Goal: Information Seeking & Learning: Learn about a topic

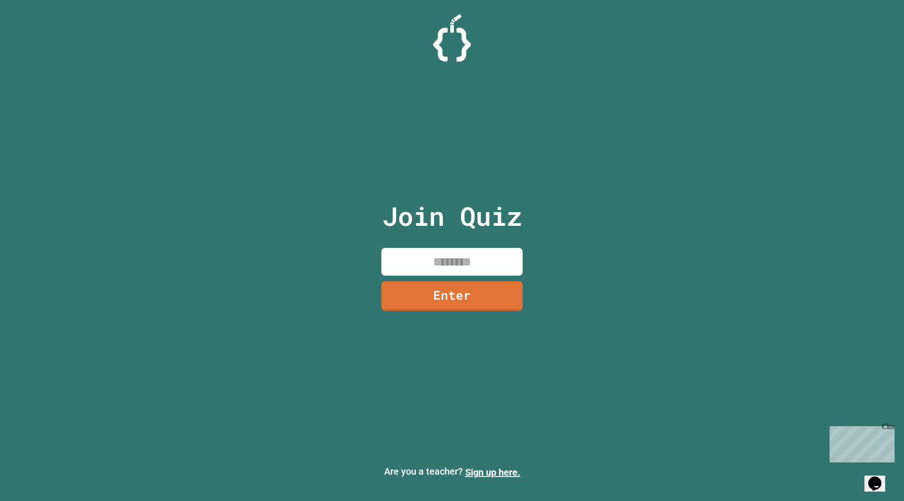
click at [431, 248] on input at bounding box center [451, 262] width 141 height 28
type input "********"
click at [444, 297] on link "Enter" at bounding box center [452, 295] width 138 height 31
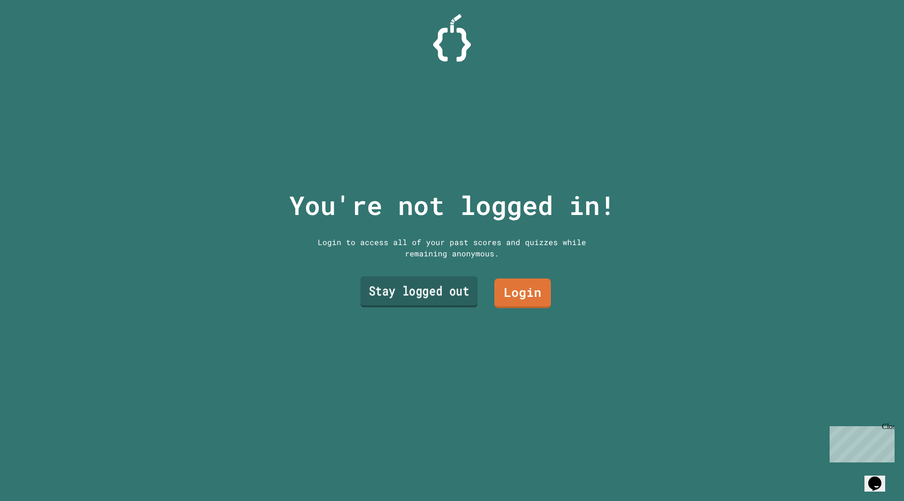
click at [397, 290] on link "Stay logged out" at bounding box center [418, 291] width 117 height 31
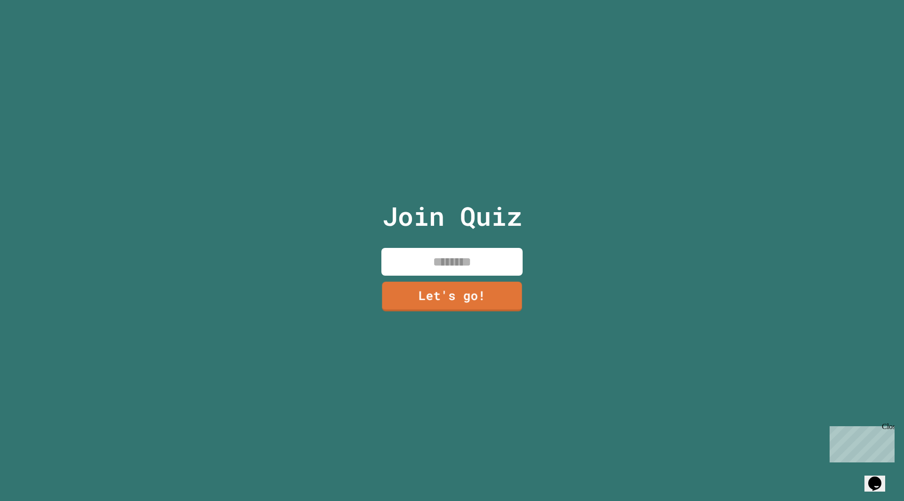
click at [427, 265] on input at bounding box center [451, 262] width 141 height 28
type input "********"
click at [433, 299] on link "Let's go!" at bounding box center [452, 294] width 128 height 31
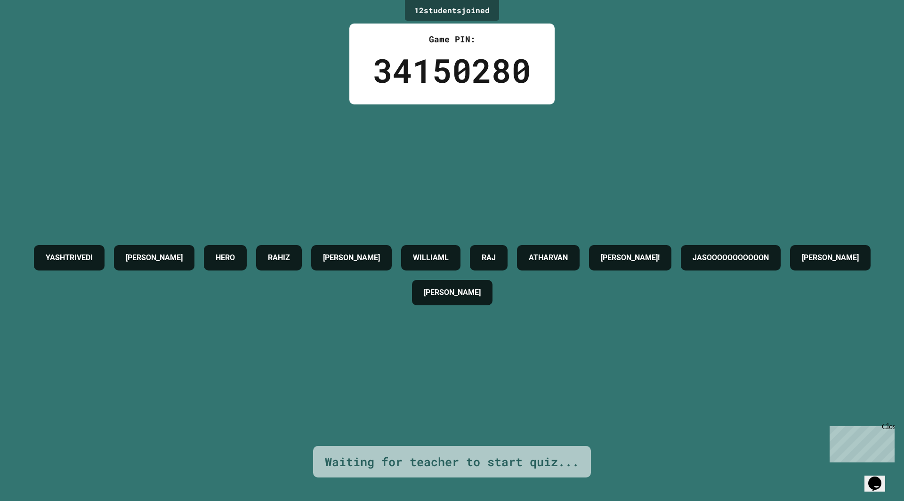
click at [656, 139] on div "YASHTRIVEDI [PERSON_NAME] [PERSON_NAME] [PERSON_NAME]! JASOOOOOOOOOOON [PERSON_…" at bounding box center [452, 275] width 857 height 342
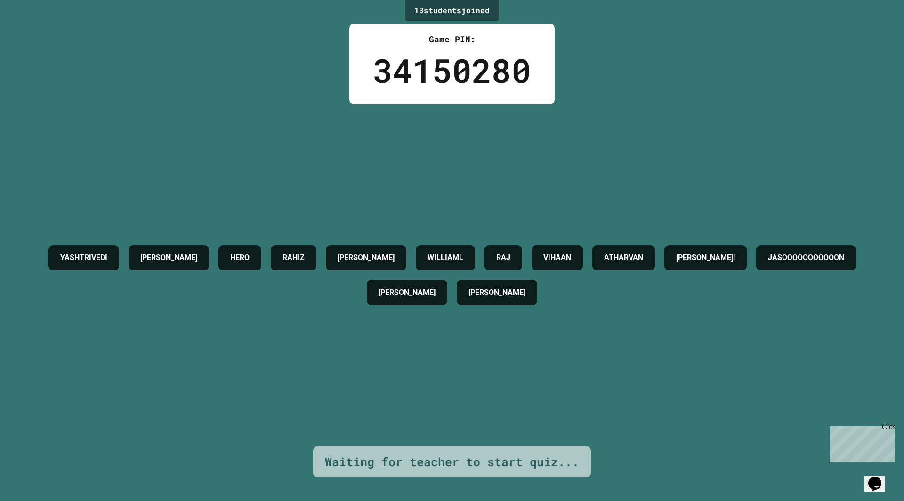
click at [656, 139] on div "YASHTRIVEDI [PERSON_NAME] [PERSON_NAME] [PERSON_NAME] [PERSON_NAME]! JASOOOOOOO…" at bounding box center [452, 275] width 857 height 342
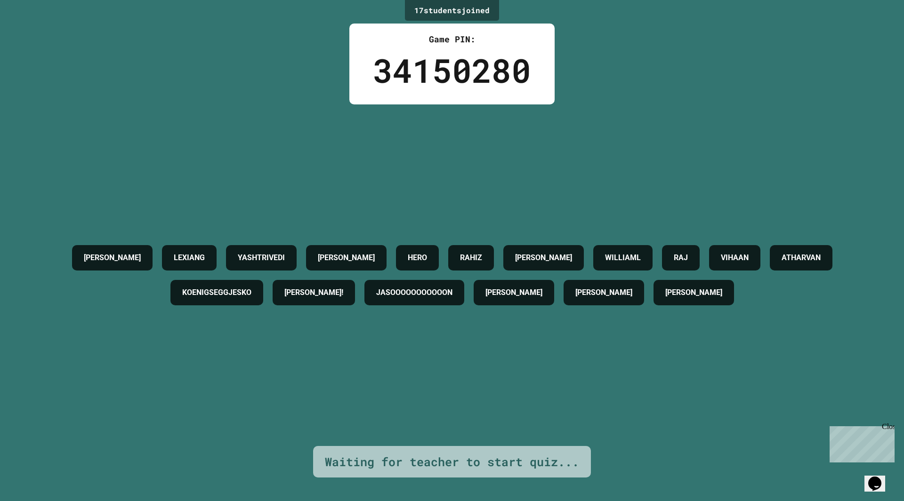
click at [656, 139] on div "[PERSON_NAME] YASHTRIVEDI [PERSON_NAME] [PERSON_NAME] [PERSON_NAME] ATHARVAN KO…" at bounding box center [452, 275] width 857 height 342
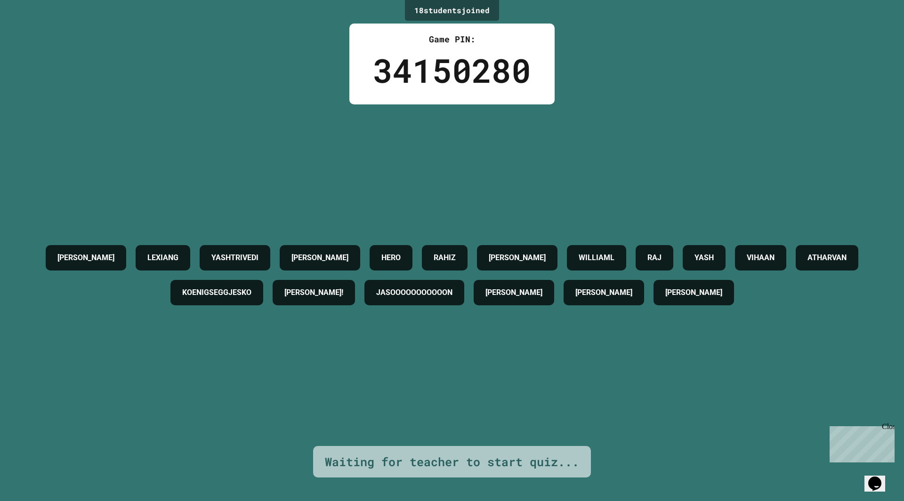
click at [656, 139] on div "[PERSON_NAME] YASHTRIVEDI [PERSON_NAME] [PERSON_NAME] YASH VIHAAN ATHARVAN KOEN…" at bounding box center [452, 275] width 857 height 342
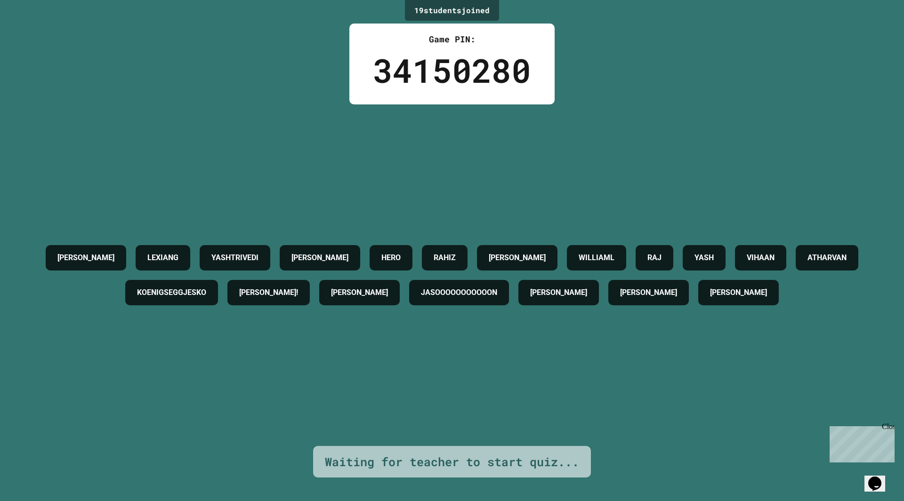
click at [656, 139] on div "[PERSON_NAME] YASHTRIVEDI [PERSON_NAME] [PERSON_NAME] YASH VIHAAN ATHARVAN KOEN…" at bounding box center [452, 275] width 857 height 342
drag, startPoint x: 656, startPoint y: 139, endPoint x: 645, endPoint y: 140, distance: 10.4
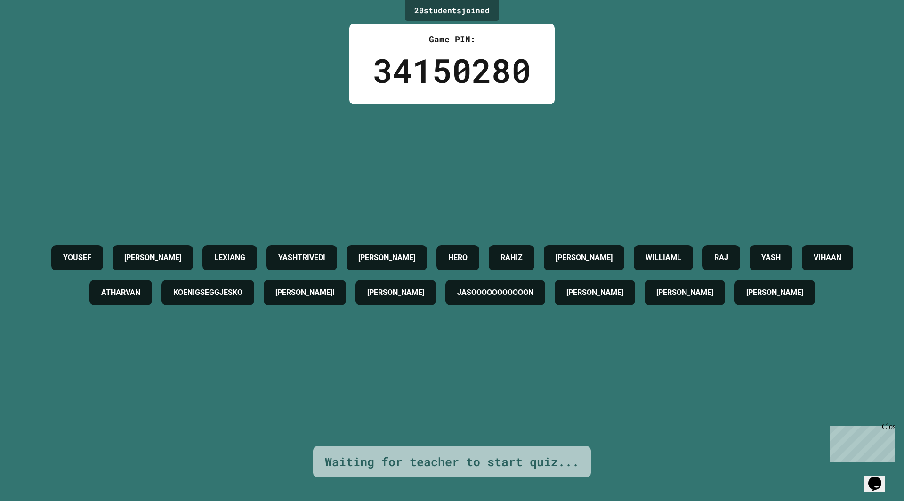
click at [645, 140] on div "[PERSON_NAME] YASHTRIVEDI [PERSON_NAME] [PERSON_NAME] YASH VIHAAN ATHARVAN KOEN…" at bounding box center [452, 275] width 857 height 342
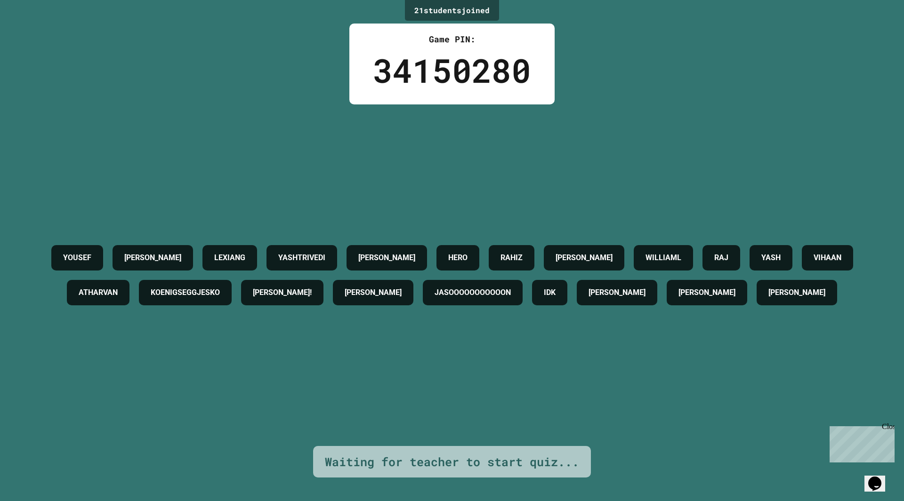
click at [646, 140] on div "[PERSON_NAME] YASHTRIVEDI [PERSON_NAME] [PERSON_NAME] YASH VIHAAN ATHARVAN KOEN…" at bounding box center [452, 275] width 857 height 342
click at [653, 144] on div "[PERSON_NAME] YASHTRIVEDI [PERSON_NAME] [PERSON_NAME] YASH VIHAAN ATHARVAN KOEN…" at bounding box center [452, 275] width 857 height 342
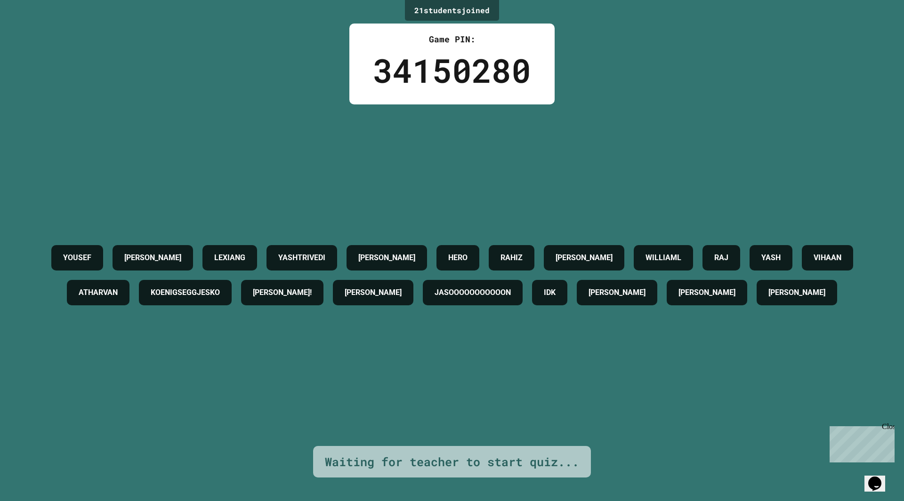
click at [653, 144] on div "[PERSON_NAME] YASHTRIVEDI [PERSON_NAME] [PERSON_NAME] YASH VIHAAN ATHARVAN KOEN…" at bounding box center [452, 275] width 857 height 342
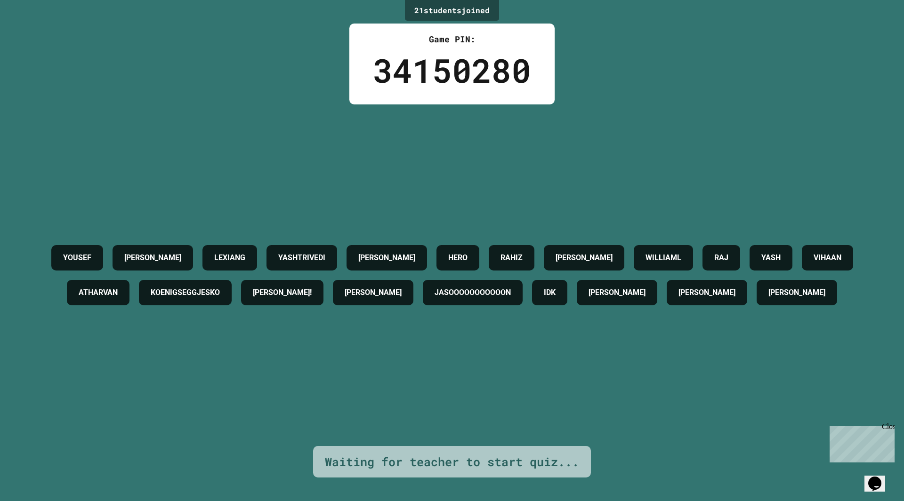
click at [653, 144] on div "[PERSON_NAME] YASHTRIVEDI [PERSON_NAME] [PERSON_NAME] YASH VIHAAN ATHARVAN KOEN…" at bounding box center [452, 275] width 857 height 342
click at [652, 144] on div "[PERSON_NAME] YASHTRIVEDI [PERSON_NAME] [PERSON_NAME] YASH VIHAAN ATHARVAN KOEN…" at bounding box center [452, 275] width 857 height 342
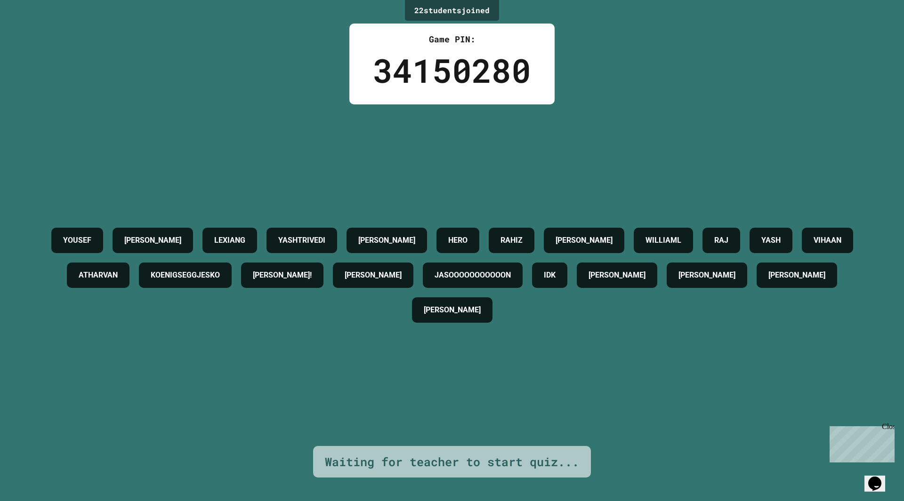
click at [652, 144] on div "[PERSON_NAME] YASHTRIVEDI [PERSON_NAME] [PERSON_NAME] YASH VIHAAN ATHARVAN KOEN…" at bounding box center [452, 275] width 857 height 342
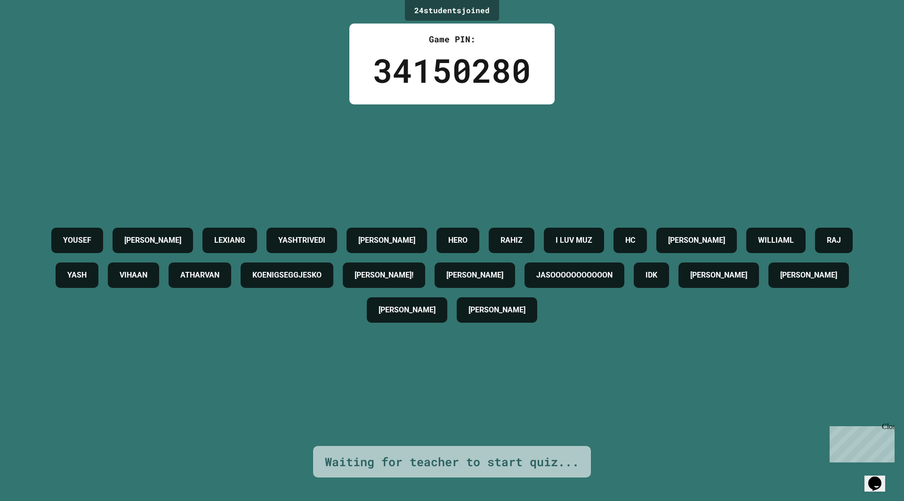
click at [652, 144] on div "[PERSON_NAME] YASHTRIVEDI [PERSON_NAME] I LUV MUZ [PERSON_NAME] [PERSON_NAME] Y…" at bounding box center [452, 275] width 857 height 342
click at [643, 149] on div "[PERSON_NAME] YASHTRIVEDI [PERSON_NAME] I LUV MUZ [PERSON_NAME] [PERSON_NAME] Y…" at bounding box center [452, 275] width 857 height 342
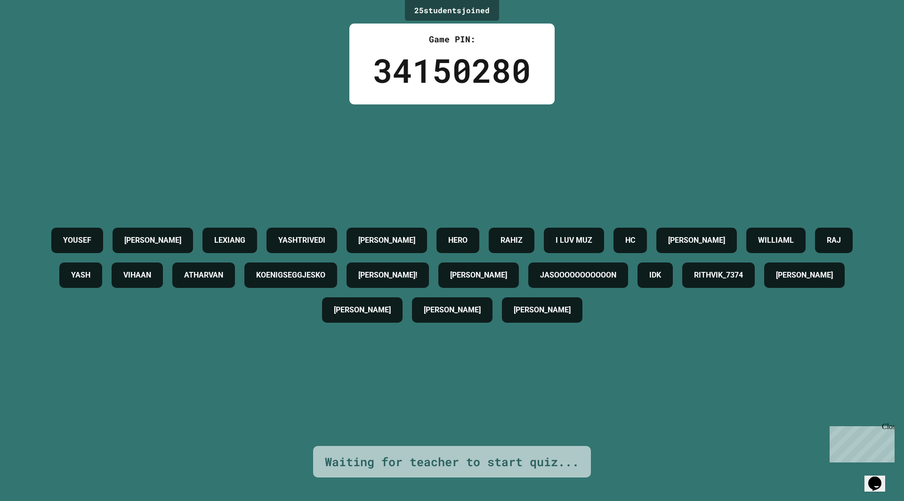
click at [643, 149] on div "[PERSON_NAME] YASHTRIVEDI [PERSON_NAME] I LUV MUZ [PERSON_NAME] [PERSON_NAME] Y…" at bounding box center [452, 275] width 857 height 342
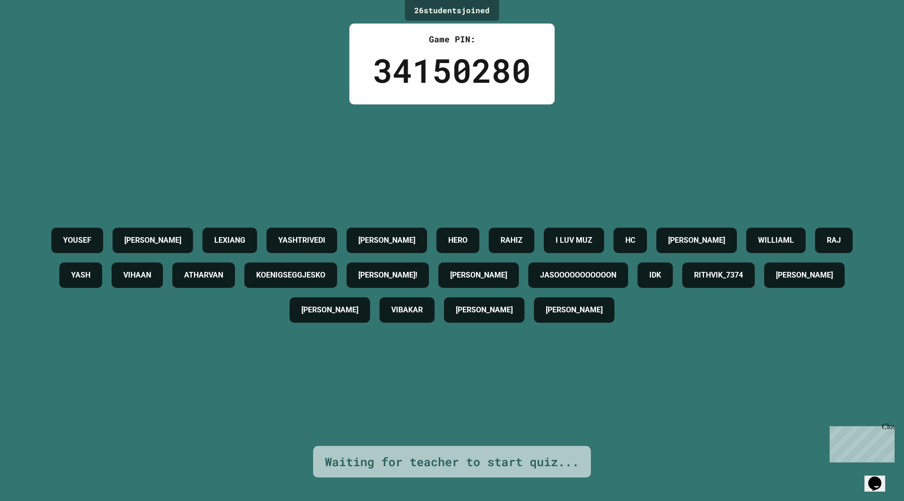
click at [643, 149] on div "[PERSON_NAME] YASHTRIVEDI [PERSON_NAME] I LUV MUZ [PERSON_NAME] [PERSON_NAME] Y…" at bounding box center [452, 275] width 857 height 342
click at [644, 150] on div "[PERSON_NAME] YASHTRIVEDI [PERSON_NAME] I LUV MUZ [PERSON_NAME] [PERSON_NAME] Y…" at bounding box center [452, 275] width 857 height 342
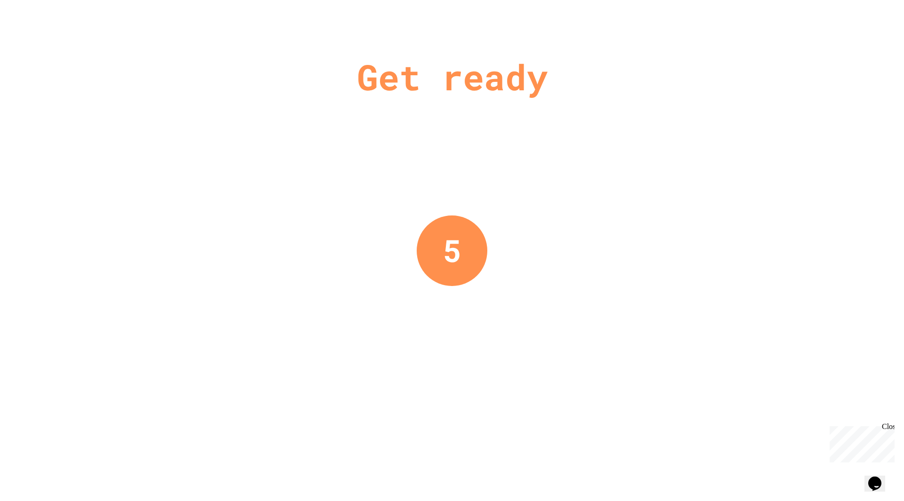
click at [644, 151] on div "Get ready 5" at bounding box center [452, 250] width 904 height 501
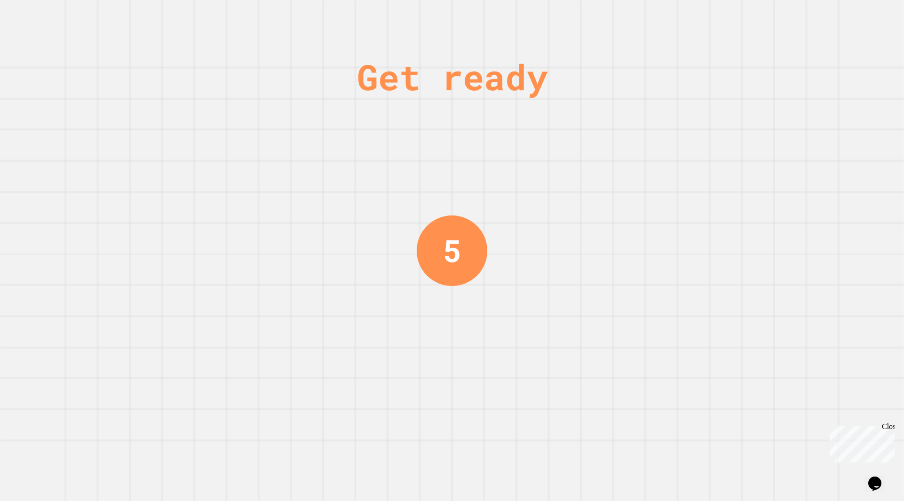
click at [644, 151] on div "Get ready 5" at bounding box center [452, 250] width 904 height 501
drag, startPoint x: 644, startPoint y: 151, endPoint x: 530, endPoint y: 160, distance: 114.2
click at [546, 159] on div "Get ready 4" at bounding box center [452, 250] width 904 height 501
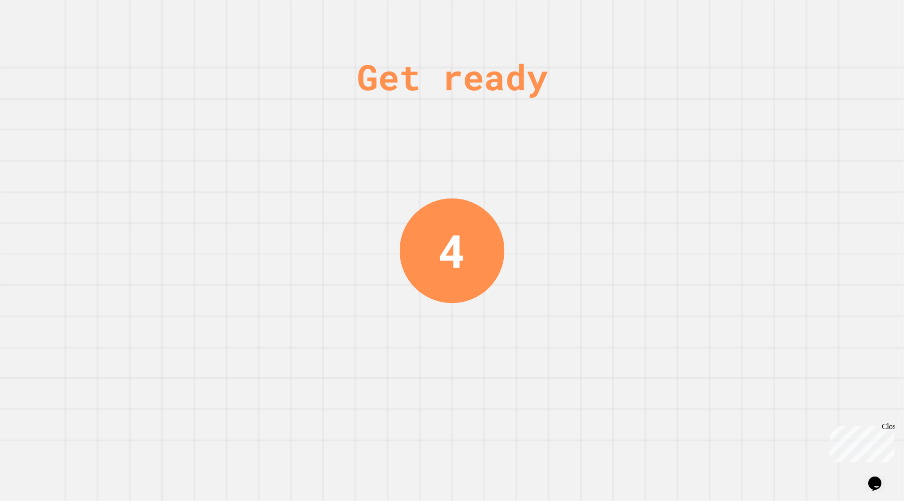
drag, startPoint x: 530, startPoint y: 160, endPoint x: 467, endPoint y: 193, distance: 71.4
click at [467, 194] on div "Get ready 4" at bounding box center [452, 250] width 71 height 501
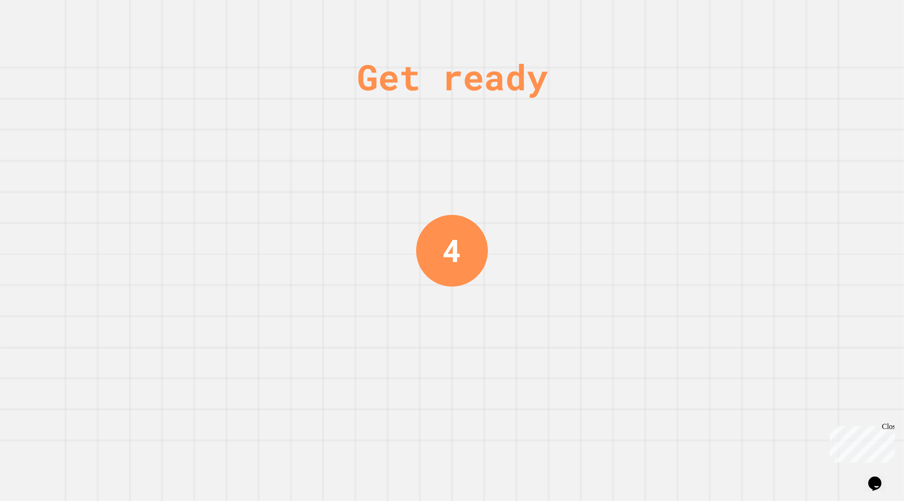
click at [467, 194] on div "Get ready 4" at bounding box center [452, 250] width 71 height 501
click at [468, 195] on div "Get ready 3" at bounding box center [452, 250] width 71 height 501
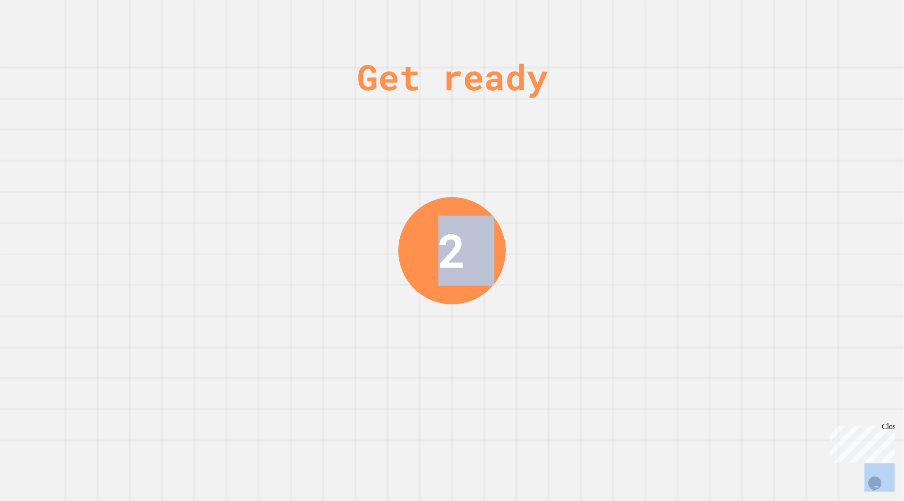
click at [423, 237] on div "2" at bounding box center [451, 250] width 107 height 107
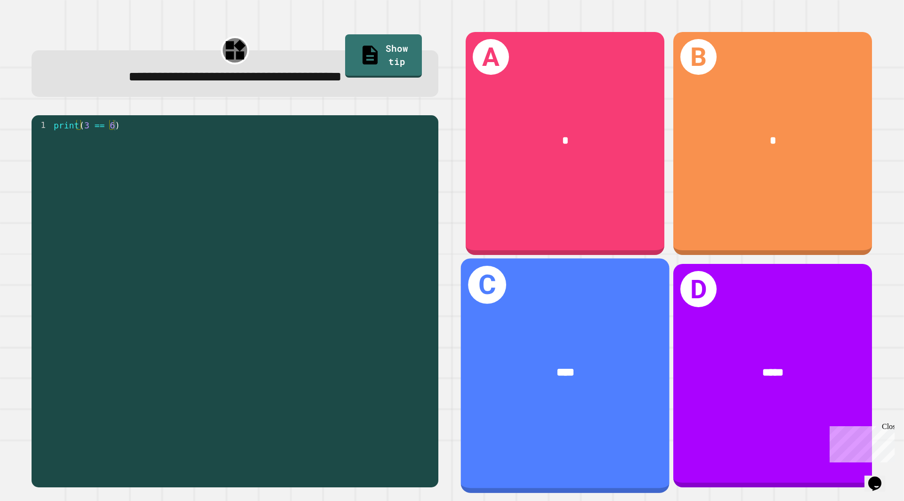
click at [543, 379] on div "****" at bounding box center [565, 373] width 208 height 63
click at [528, 365] on div "****" at bounding box center [565, 373] width 162 height 17
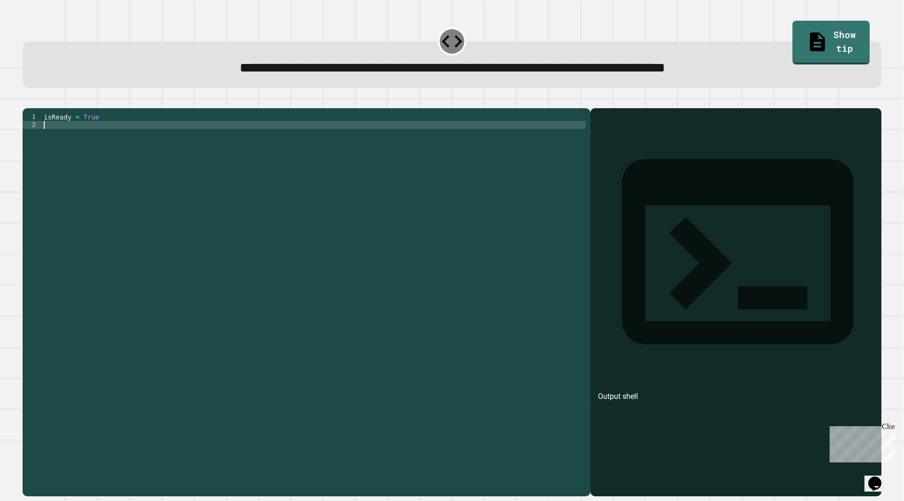
click at [119, 138] on div "isReady = True" at bounding box center [314, 293] width 544 height 360
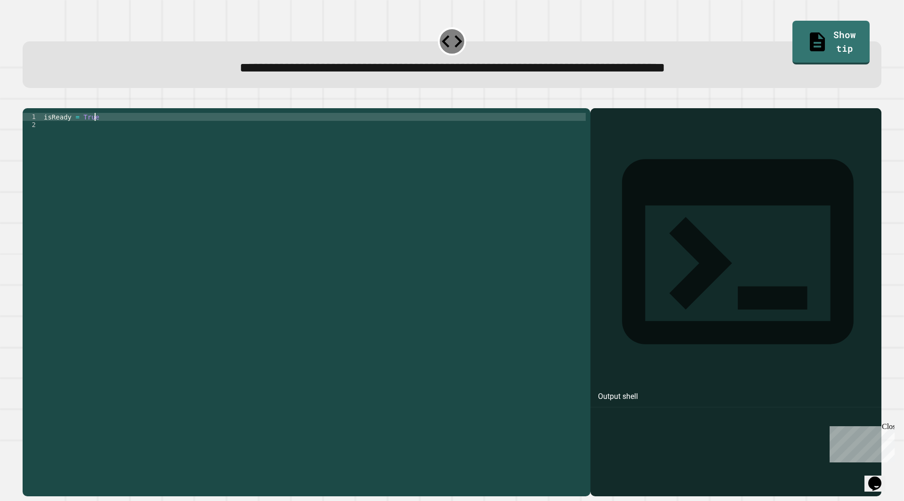
click at [101, 131] on div "isReady = True" at bounding box center [314, 293] width 544 height 360
click at [35, 107] on icon "button" at bounding box center [33, 106] width 5 height 7
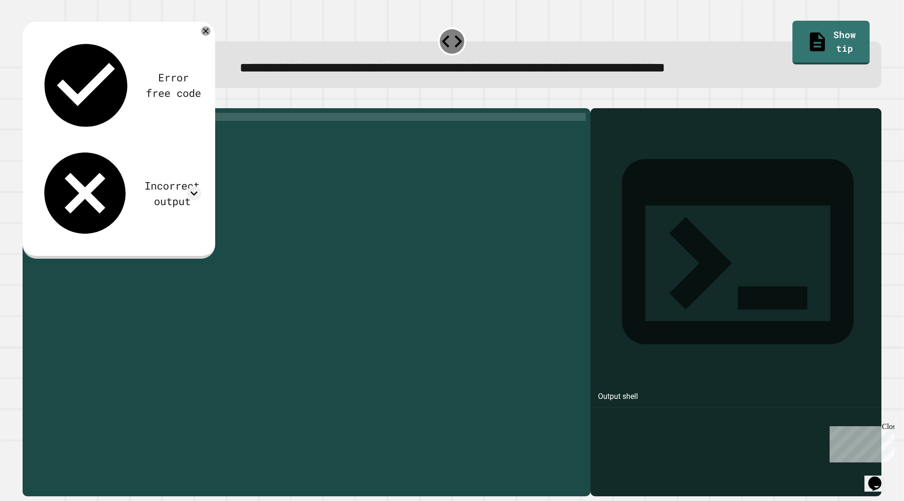
click at [116, 132] on div "isReady = False" at bounding box center [314, 293] width 544 height 360
type textarea "**********"
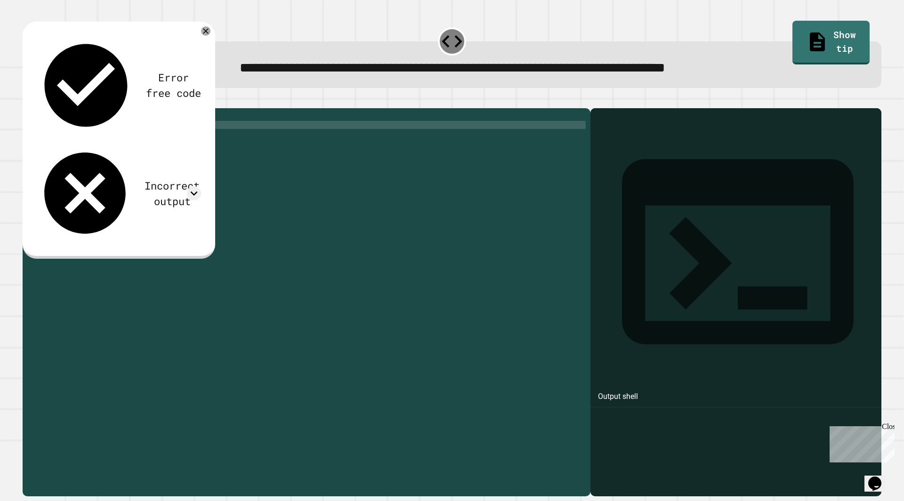
scroll to position [0, 2]
type textarea "**********"
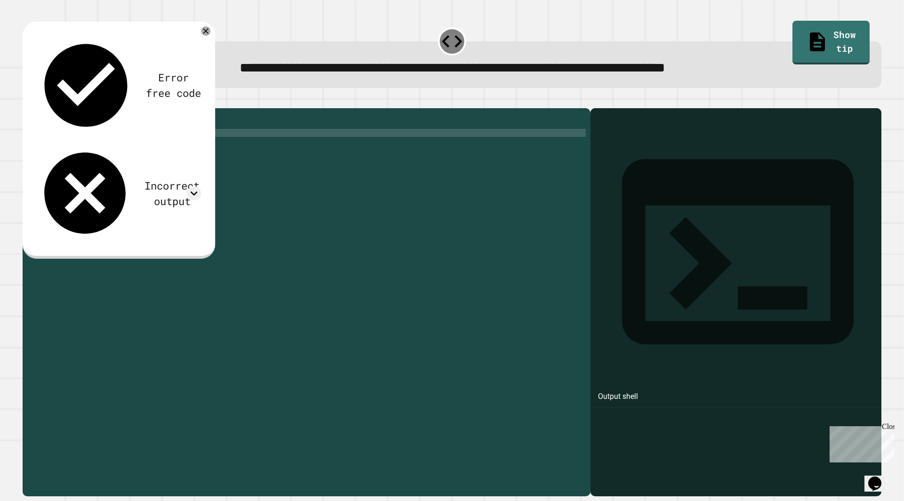
scroll to position [0, 1]
click at [45, 138] on div "isReady = true isReady = false print ( )" at bounding box center [314, 293] width 544 height 360
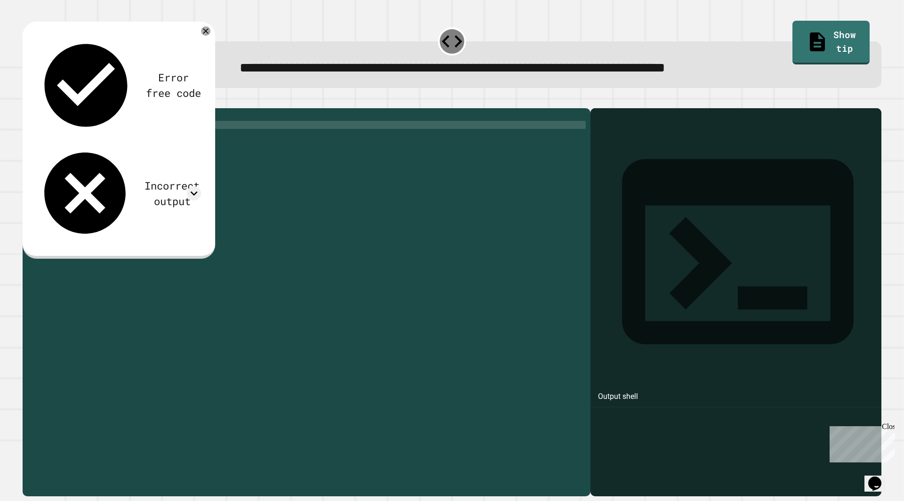
scroll to position [0, 0]
click at [70, 144] on div "isReady = true IsReady = false print ( )" at bounding box center [314, 293] width 544 height 360
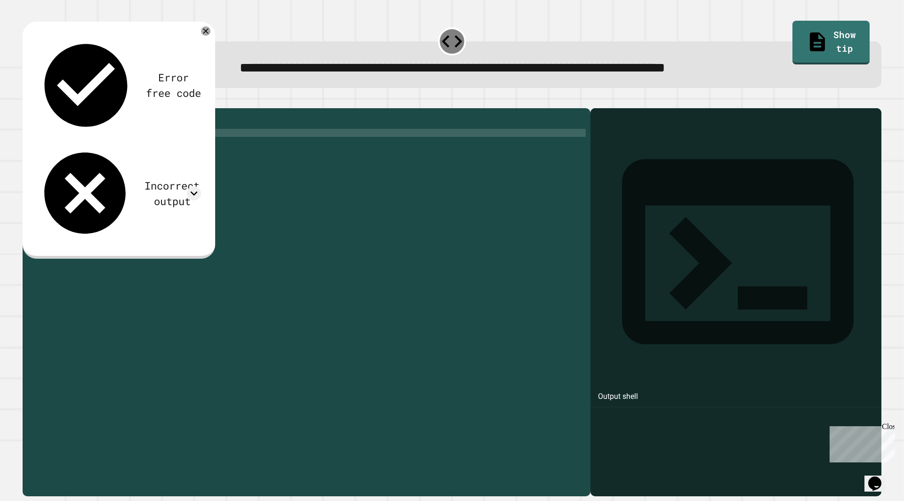
scroll to position [0, 3]
click at [27, 101] on icon "button" at bounding box center [27, 101] width 0 height 0
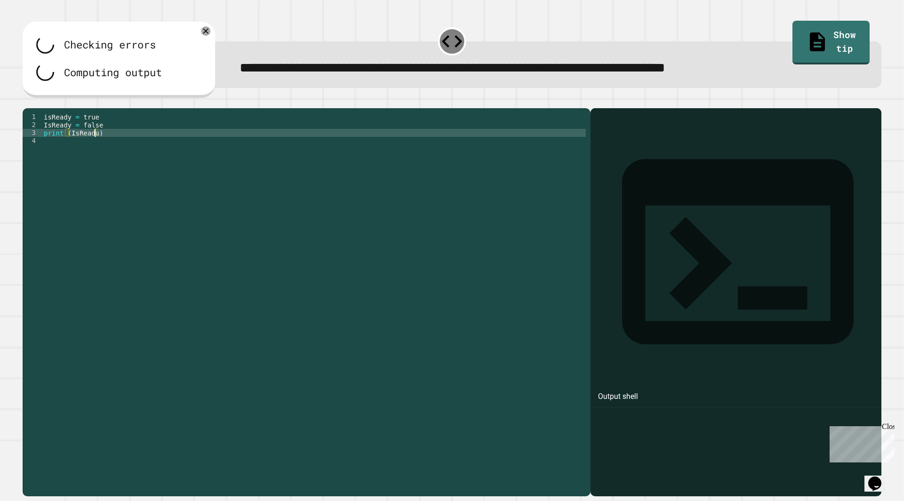
click at [95, 147] on div "isReady = true IsReady = false print ( IsReadu )" at bounding box center [314, 293] width 544 height 360
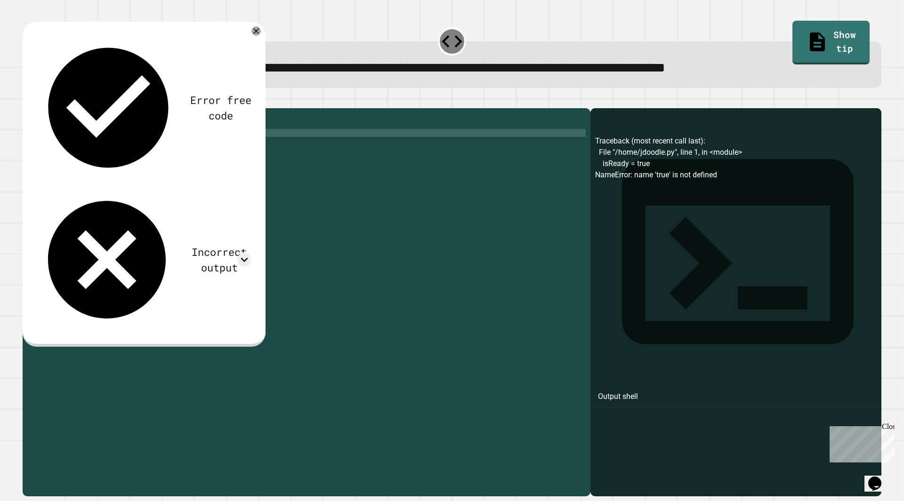
click at [27, 101] on button "button" at bounding box center [27, 101] width 0 height 0
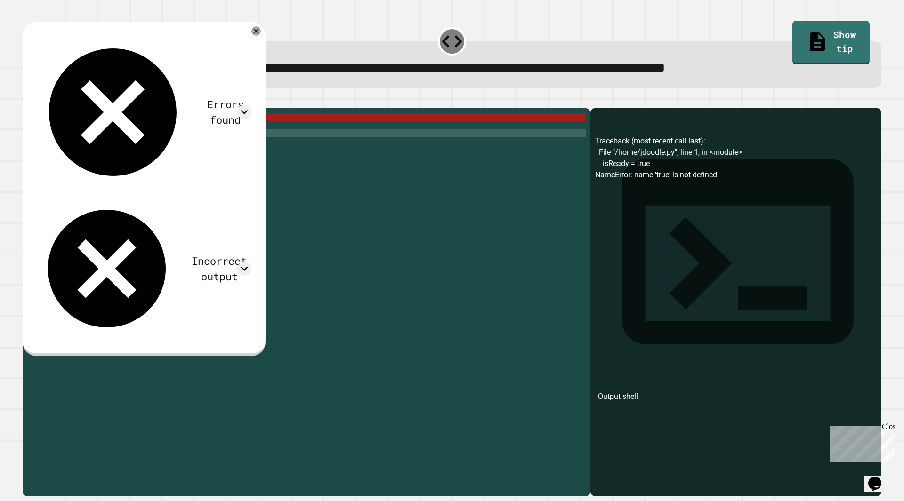
click at [103, 108] on div at bounding box center [452, 102] width 858 height 11
click at [93, 131] on div "isReady = true IsReady = false print ( IsReady )" at bounding box center [314, 293] width 544 height 360
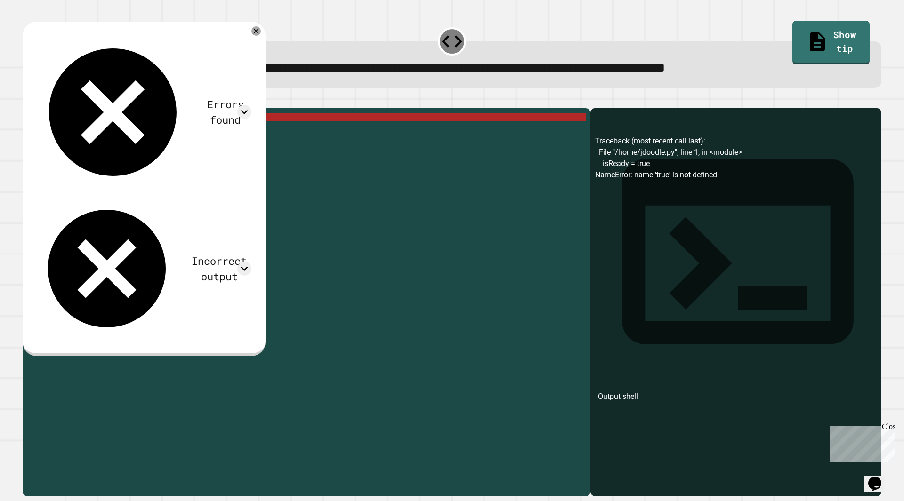
click at [85, 132] on div "isReady = true IsReady = false print ( IsReady )" at bounding box center [314, 293] width 544 height 360
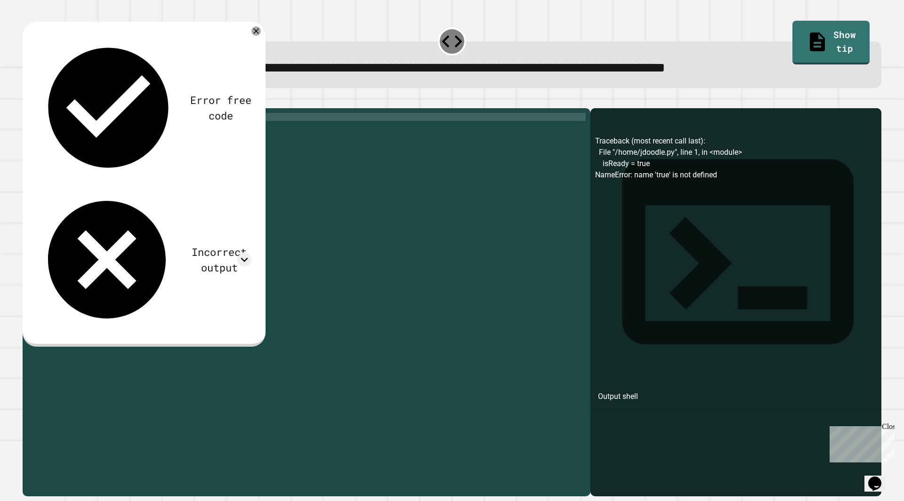
click at [85, 136] on div "isReady = True IsReady = false print ( IsReady )" at bounding box center [314, 293] width 544 height 360
type textarea "**********"
click at [27, 101] on button "button" at bounding box center [27, 101] width 0 height 0
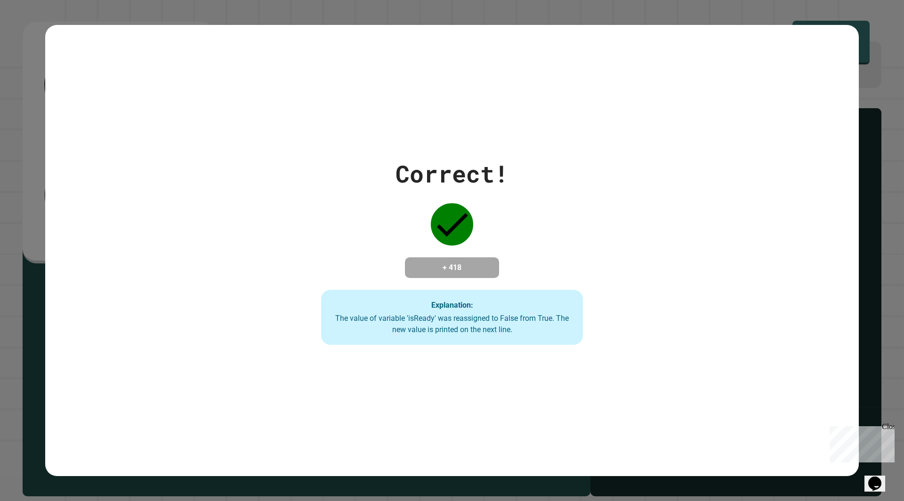
click at [470, 305] on strong "Explanation:" at bounding box center [452, 304] width 42 height 9
click at [449, 313] on div "Explanation: The value of variable 'isReady' was reassigned to False from True.…" at bounding box center [452, 318] width 262 height 56
click at [449, 314] on div "Explanation: The value of variable 'isReady' was reassigned to False from True.…" at bounding box center [452, 318] width 262 height 56
click at [449, 316] on div "The value of variable 'isReady' was reassigned to False from True. The new valu…" at bounding box center [451, 324] width 243 height 23
click at [449, 317] on div "The value of variable 'isReady' was reassigned to False from True. The new valu…" at bounding box center [451, 324] width 243 height 23
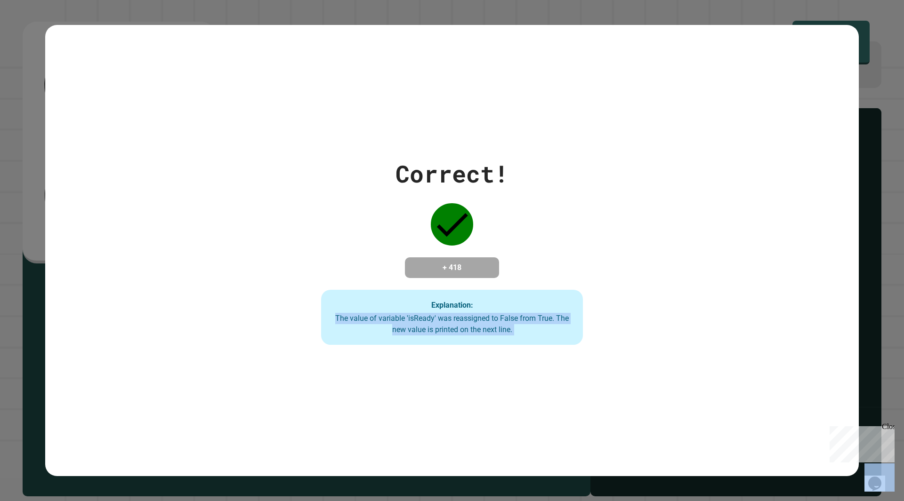
click at [450, 317] on div "The value of variable 'isReady' was reassigned to False from True. The new valu…" at bounding box center [451, 324] width 243 height 23
click at [454, 321] on div "The value of variable 'isReady' was reassigned to False from True. The new valu…" at bounding box center [451, 324] width 243 height 23
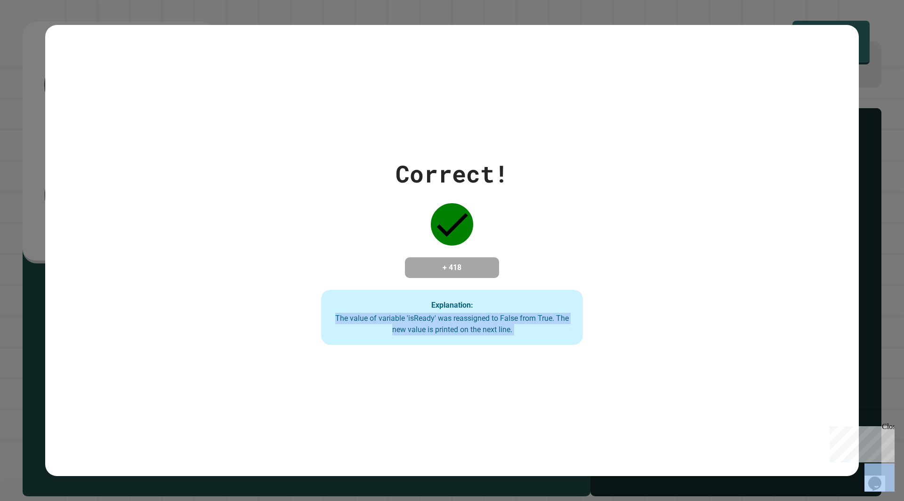
click at [453, 328] on div "The value of variable 'isReady' was reassigned to False from True. The new valu…" at bounding box center [451, 324] width 243 height 23
click at [449, 324] on div "The value of variable 'isReady' was reassigned to False from True. The new valu…" at bounding box center [451, 324] width 243 height 23
click at [449, 326] on div "The value of variable 'isReady' was reassigned to False from True. The new valu…" at bounding box center [451, 324] width 243 height 23
click at [449, 327] on div "The value of variable 'isReady' was reassigned to False from True. The new valu…" at bounding box center [451, 324] width 243 height 23
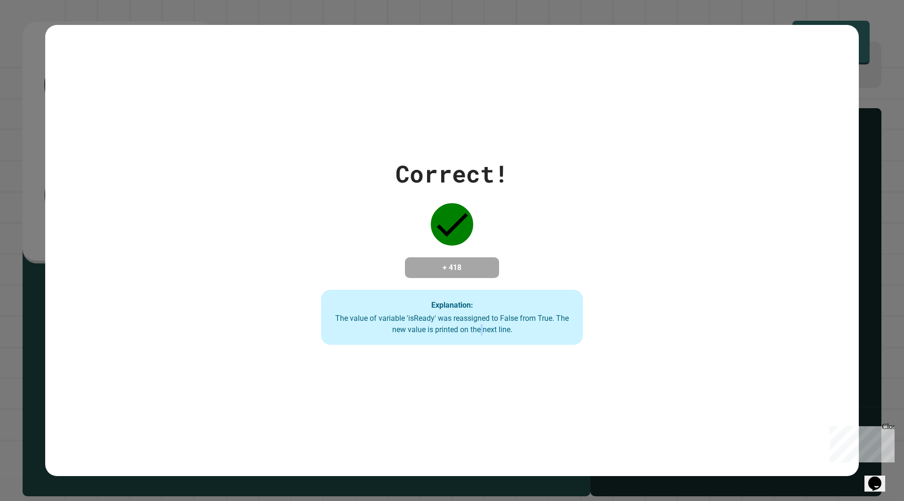
click at [478, 326] on div "The value of variable 'isReady' was reassigned to False from True. The new valu…" at bounding box center [451, 324] width 243 height 23
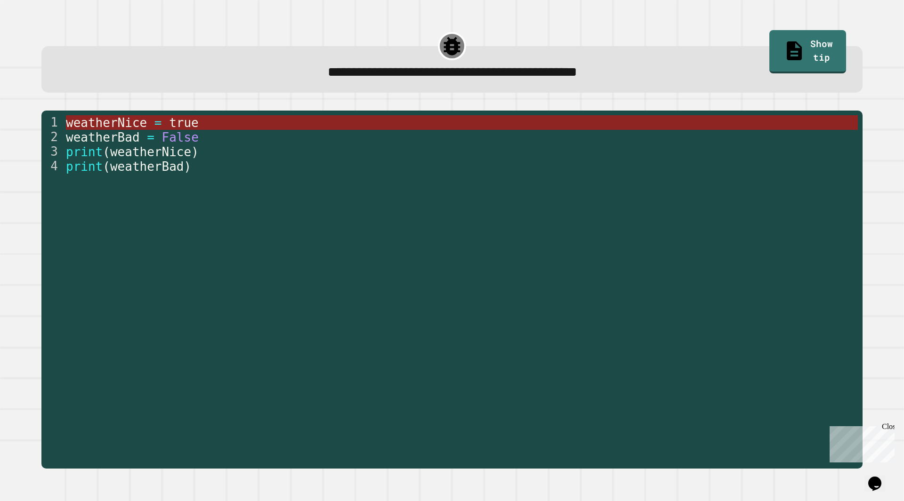
click at [169, 122] on span "true" at bounding box center [184, 123] width 30 height 14
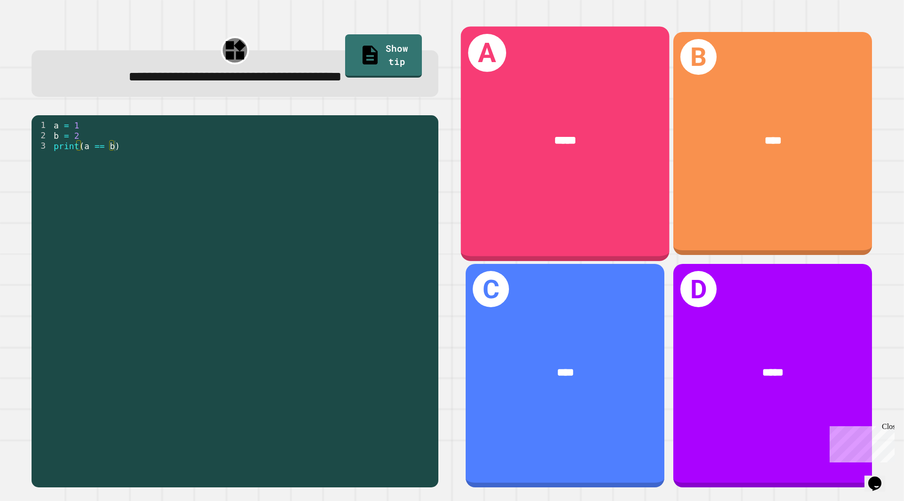
click at [571, 186] on div "A *****" at bounding box center [565, 143] width 208 height 234
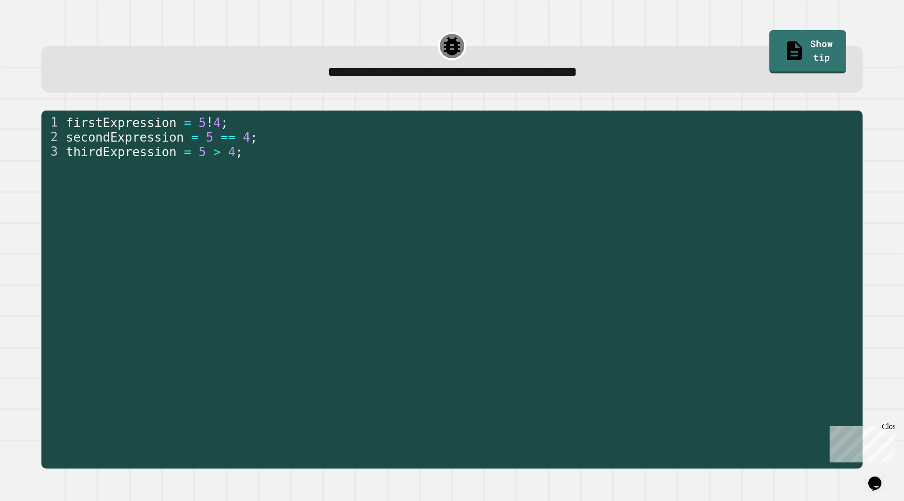
click at [393, 67] on span "**********" at bounding box center [452, 72] width 249 height 13
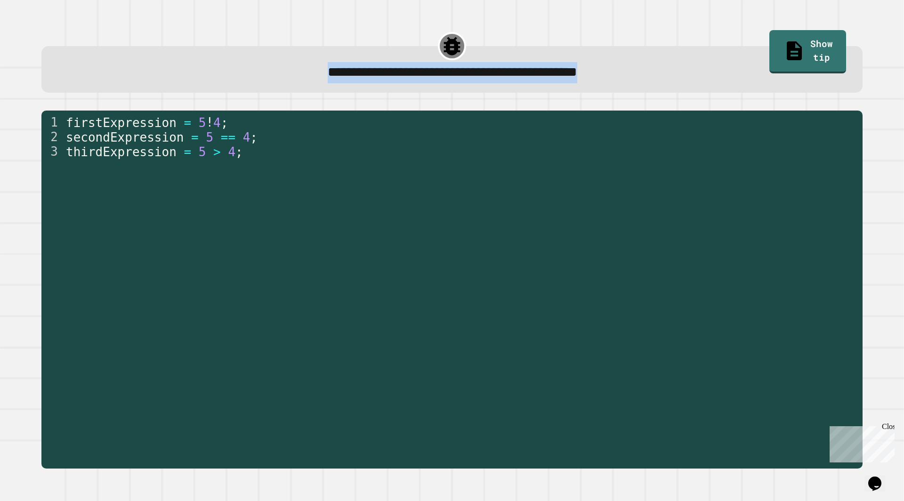
click at [393, 67] on span "**********" at bounding box center [452, 72] width 249 height 13
click at [331, 77] on span "**********" at bounding box center [452, 72] width 249 height 13
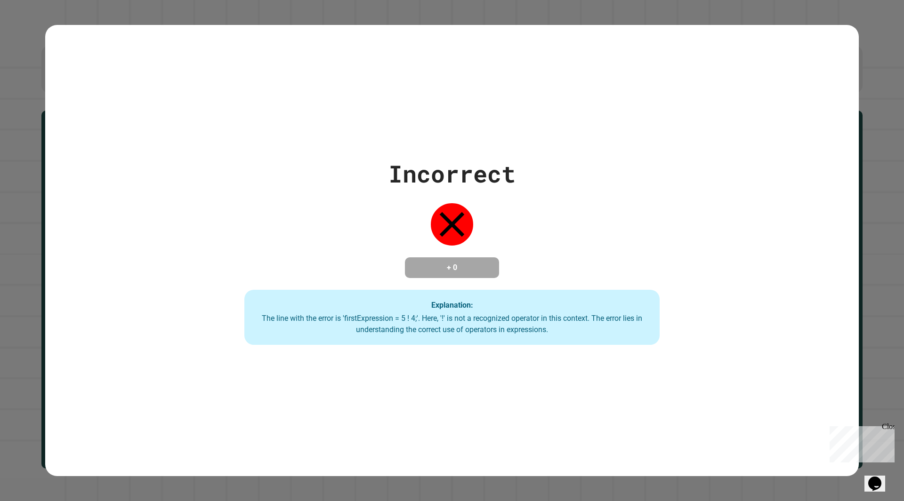
click at [418, 253] on div "Incorrect + 0 Explanation: The line with the error is 'firstExpression = 5 ! 4;…" at bounding box center [451, 250] width 593 height 189
click at [362, 328] on div "Explanation: The line with the error is 'firstExpression = 5 ! 4;'. Here, '!' i…" at bounding box center [451, 318] width 415 height 56
click at [319, 264] on div "Incorrect + 0 Explanation: The line with the error is 'firstExpression = 5 ! 4;…" at bounding box center [451, 250] width 593 height 189
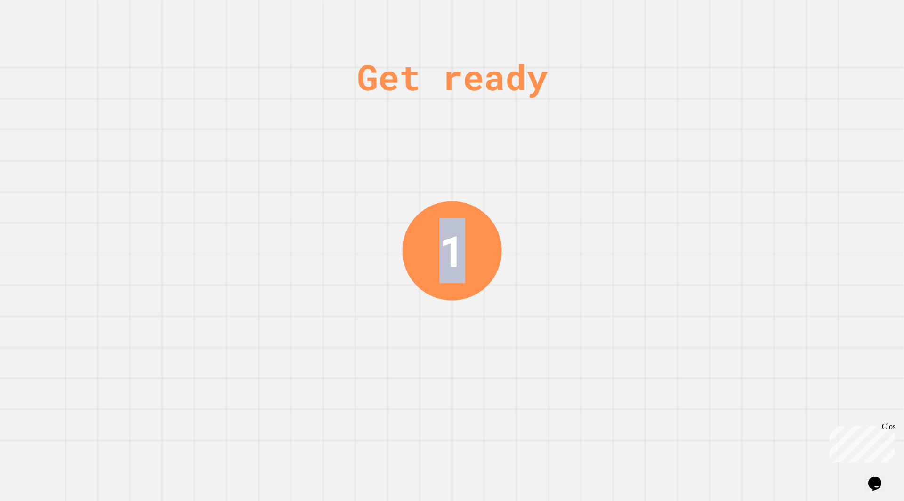
drag, startPoint x: 514, startPoint y: 269, endPoint x: 523, endPoint y: 278, distance: 12.6
click at [525, 277] on div "Get ready 1" at bounding box center [452, 250] width 904 height 501
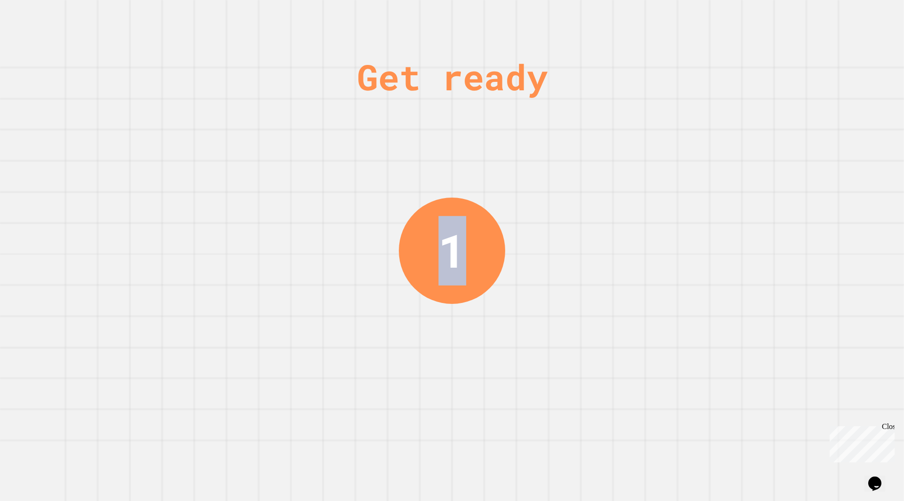
click at [496, 274] on div "Get ready 1" at bounding box center [452, 250] width 904 height 501
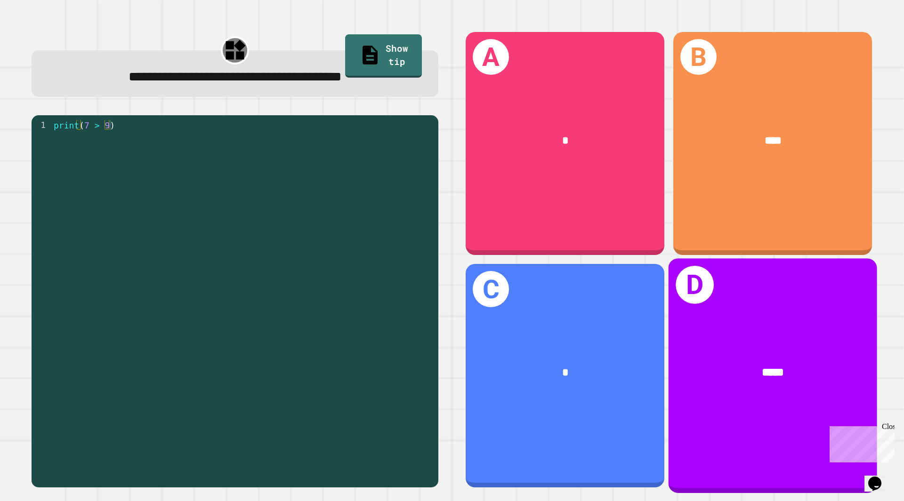
click at [717, 287] on div "D *****" at bounding box center [772, 375] width 208 height 234
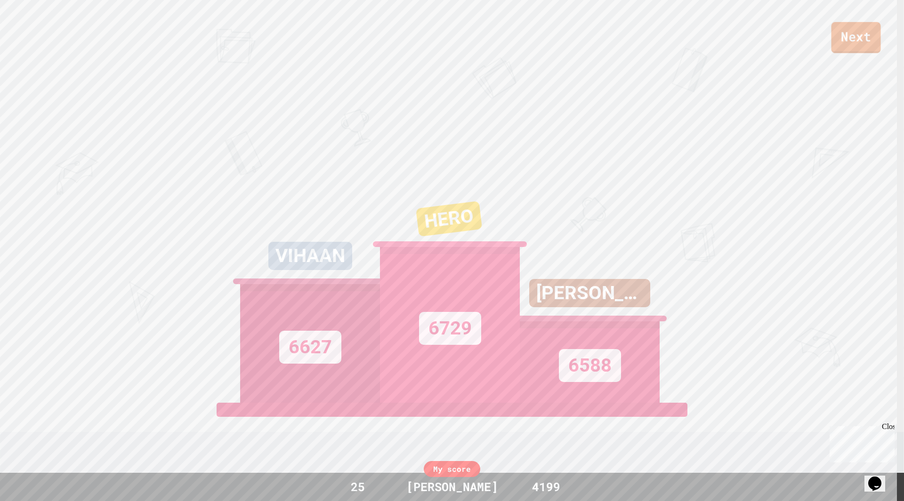
click at [856, 35] on link "Next" at bounding box center [855, 37] width 49 height 31
